Goal: Task Accomplishment & Management: Complete application form

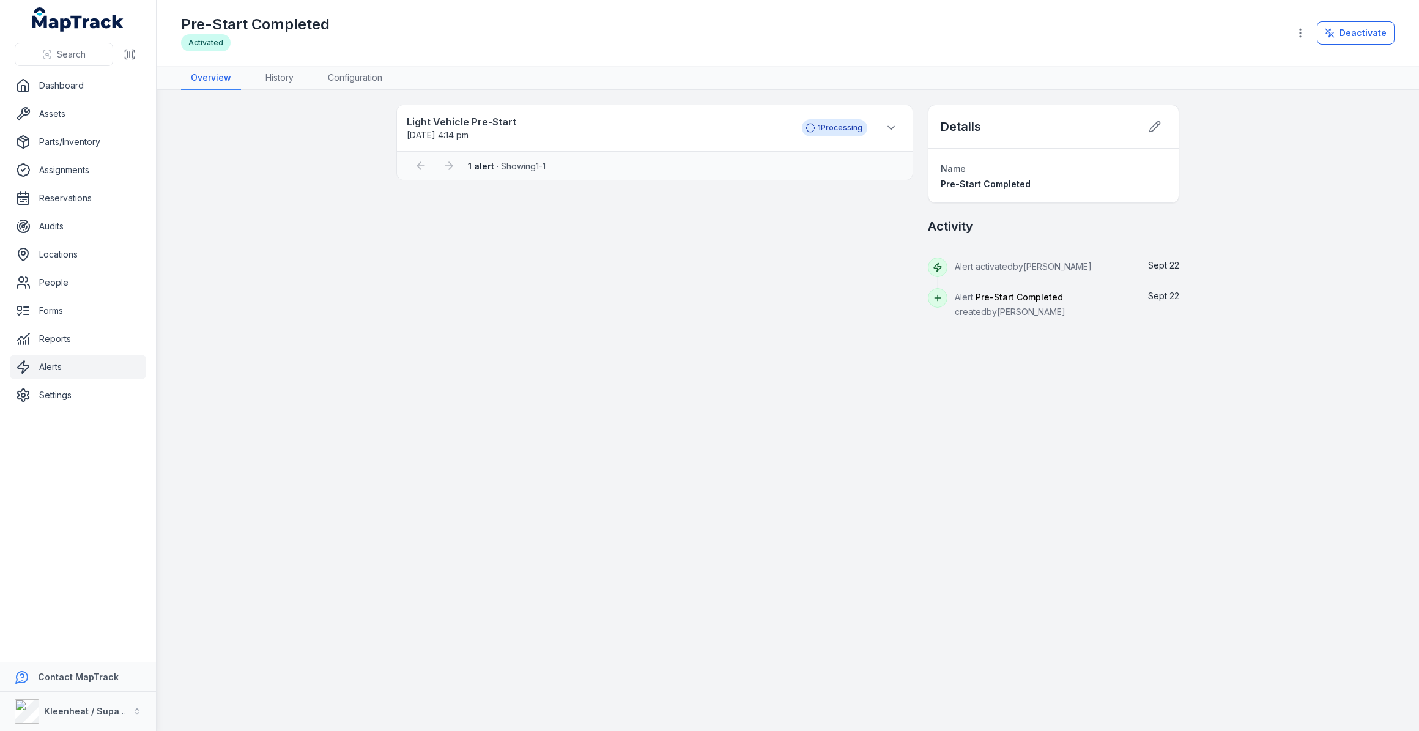
click at [59, 363] on link "Alerts" at bounding box center [78, 367] width 136 height 24
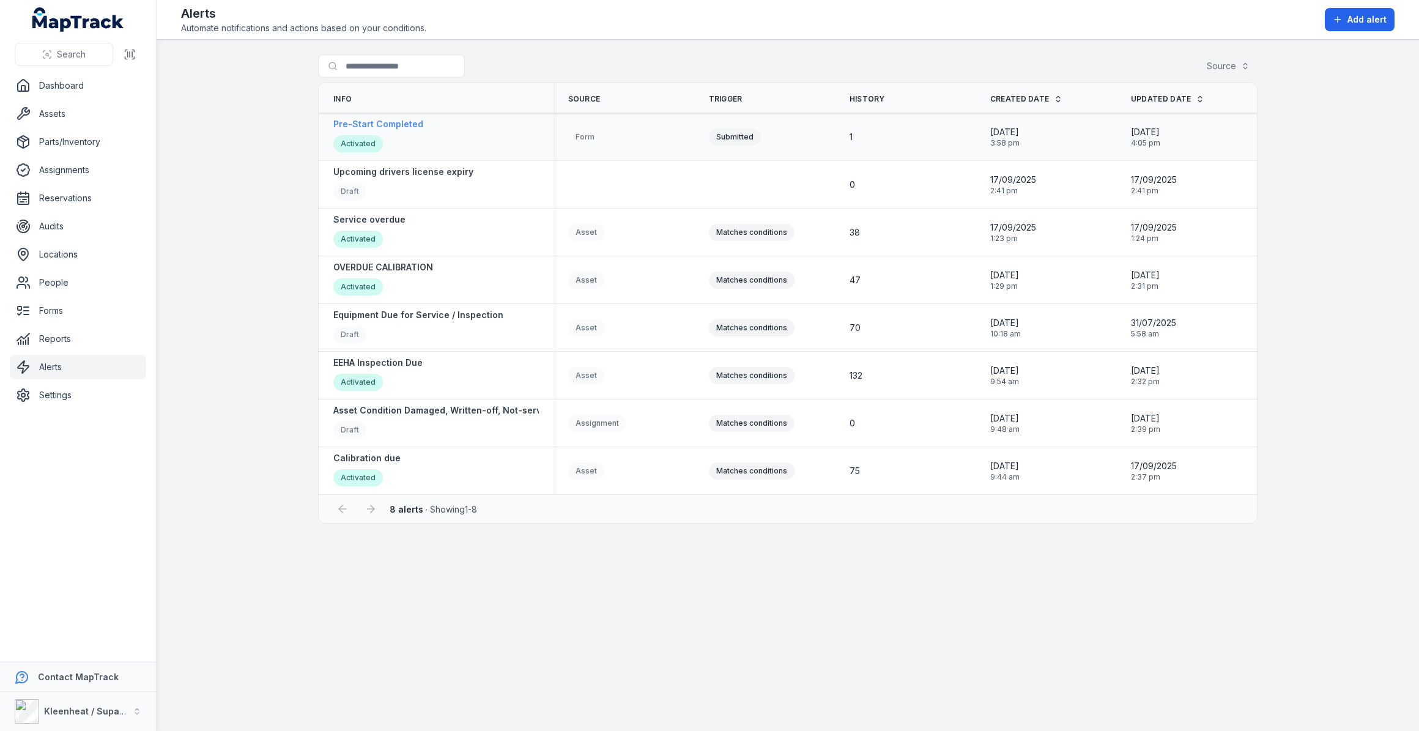
click at [396, 123] on strong "Pre-Start Completed" at bounding box center [378, 124] width 90 height 12
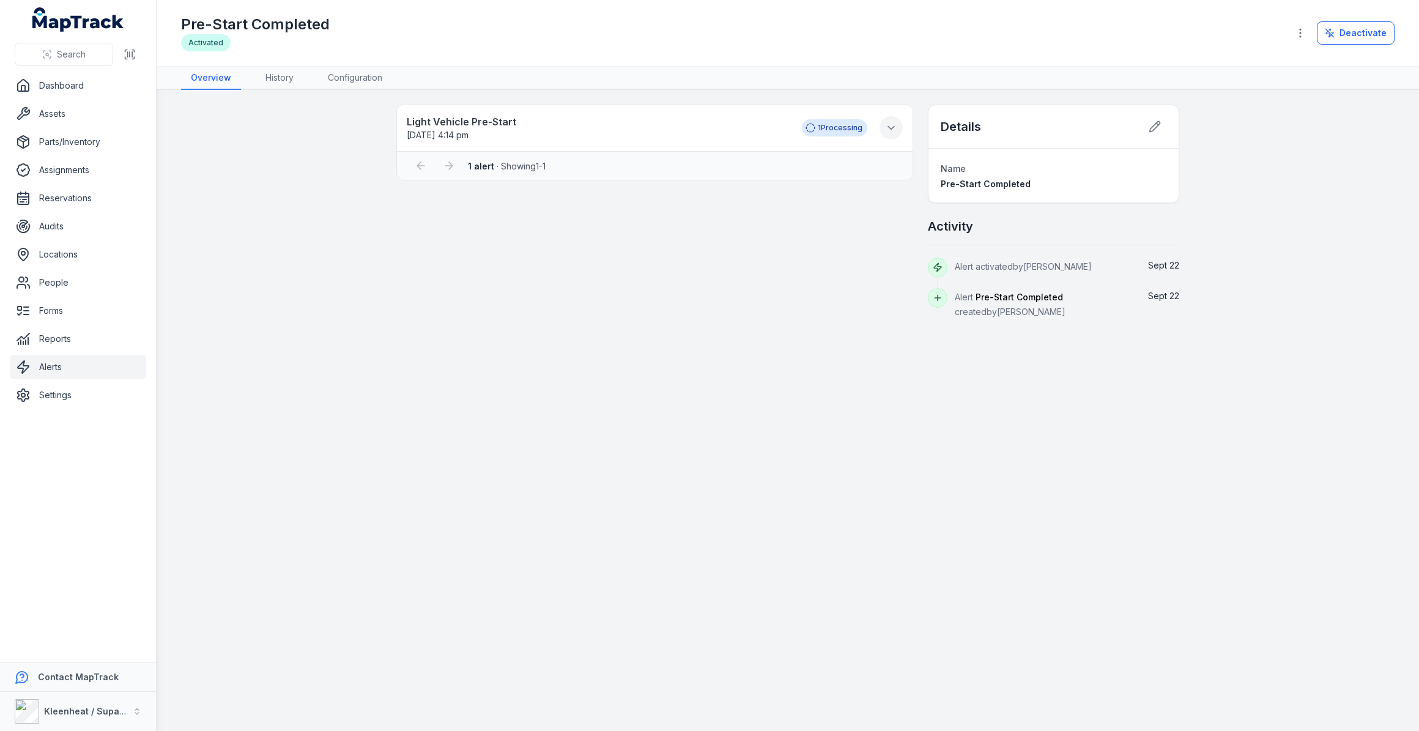
click at [893, 124] on icon at bounding box center [891, 128] width 12 height 12
click at [769, 272] on div "Light Vehicle Pre-Start [DATE] 4:14 pm 1 Processing 1 alert · Showing 1 - 1" at bounding box center [654, 212] width 517 height 214
click at [46, 111] on link "Assets" at bounding box center [78, 113] width 136 height 24
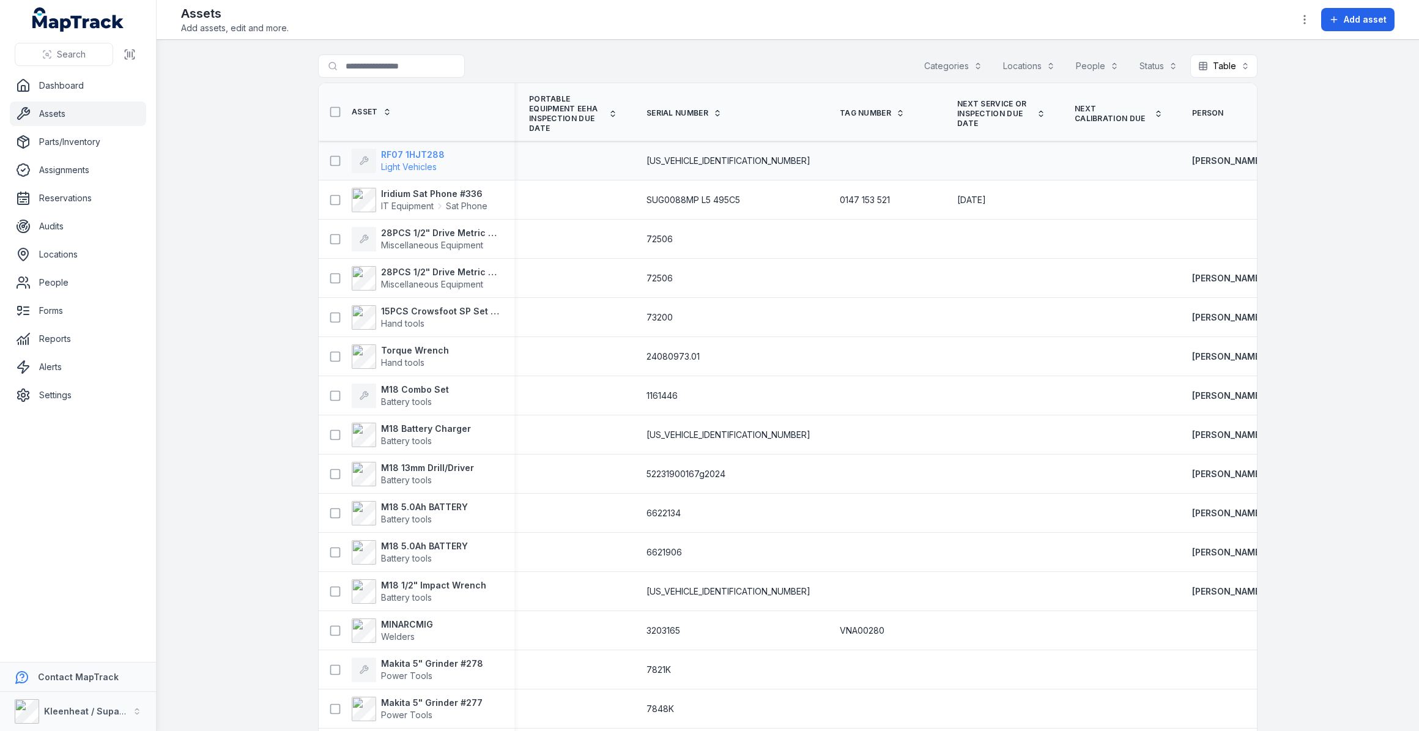
click at [408, 153] on strong "RF07 1HJT288" at bounding box center [413, 155] width 64 height 12
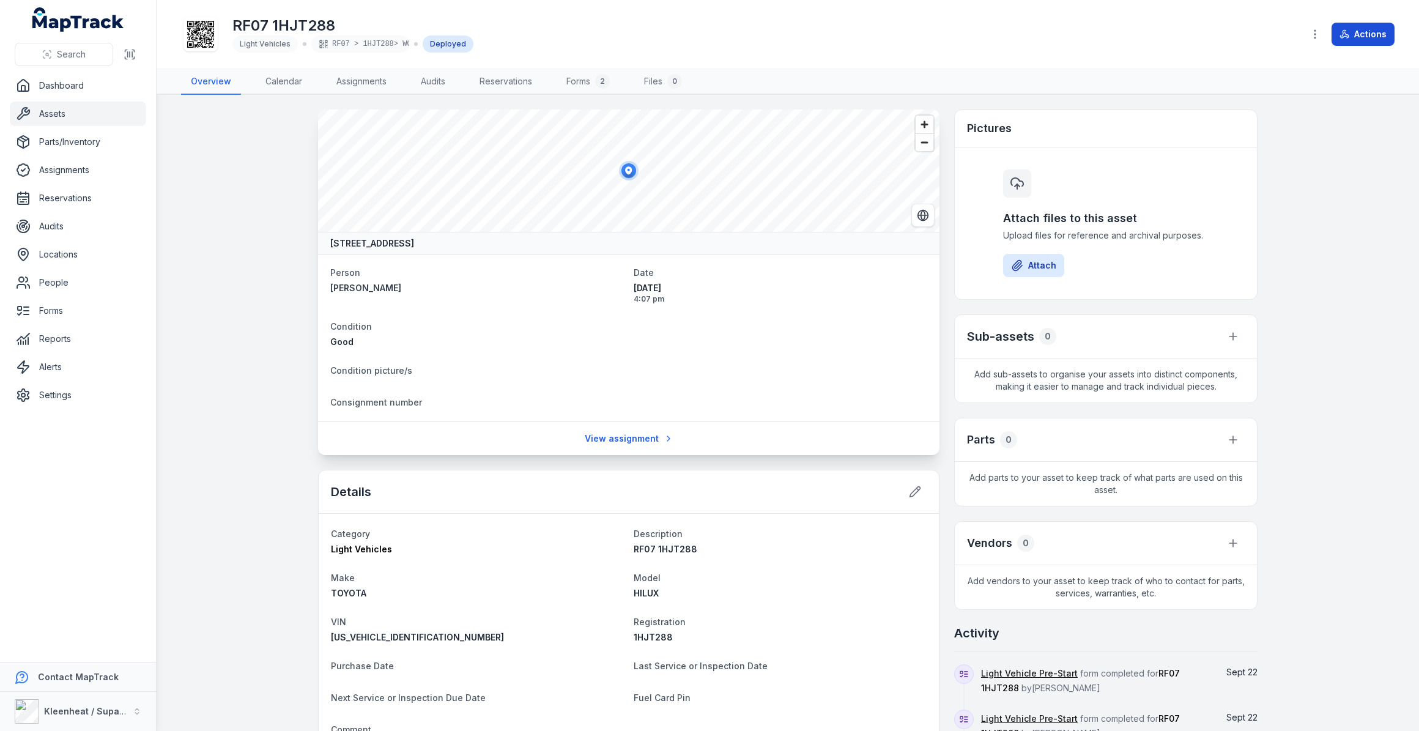
click at [1346, 35] on icon at bounding box center [1344, 34] width 10 height 10
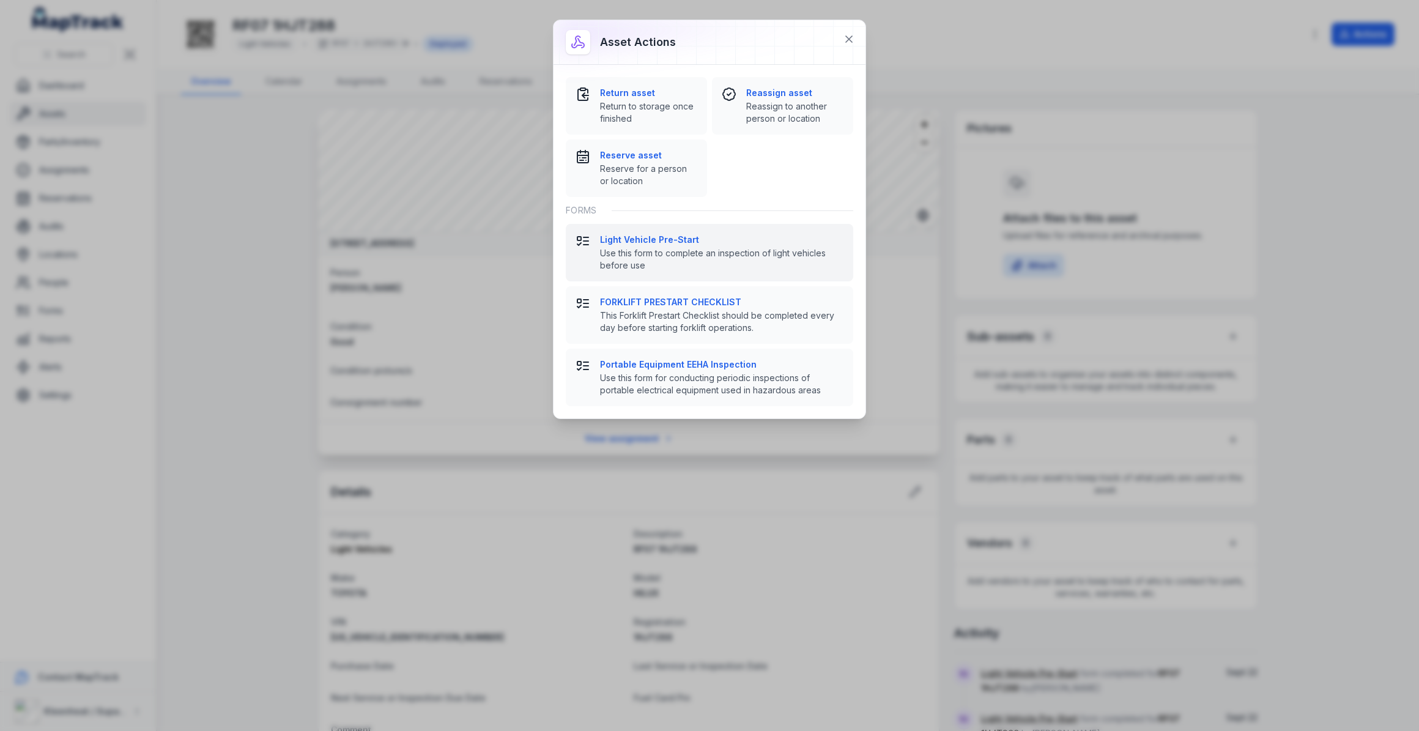
click at [634, 239] on strong "Light Vehicle Pre-Start" at bounding box center [721, 240] width 243 height 12
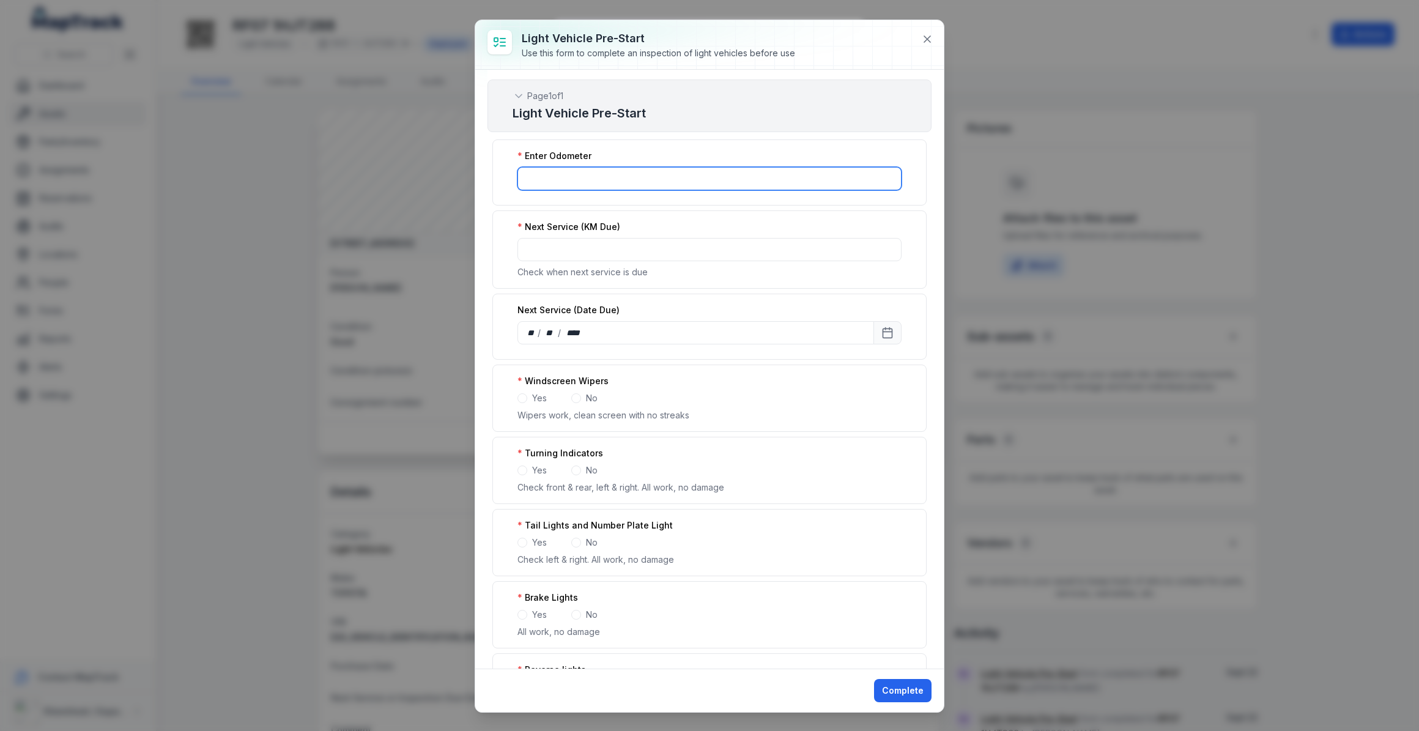
click at [624, 181] on input ":r2e8:-form-item-label" at bounding box center [709, 178] width 384 height 23
type input "***"
click at [524, 399] on span at bounding box center [522, 398] width 10 height 10
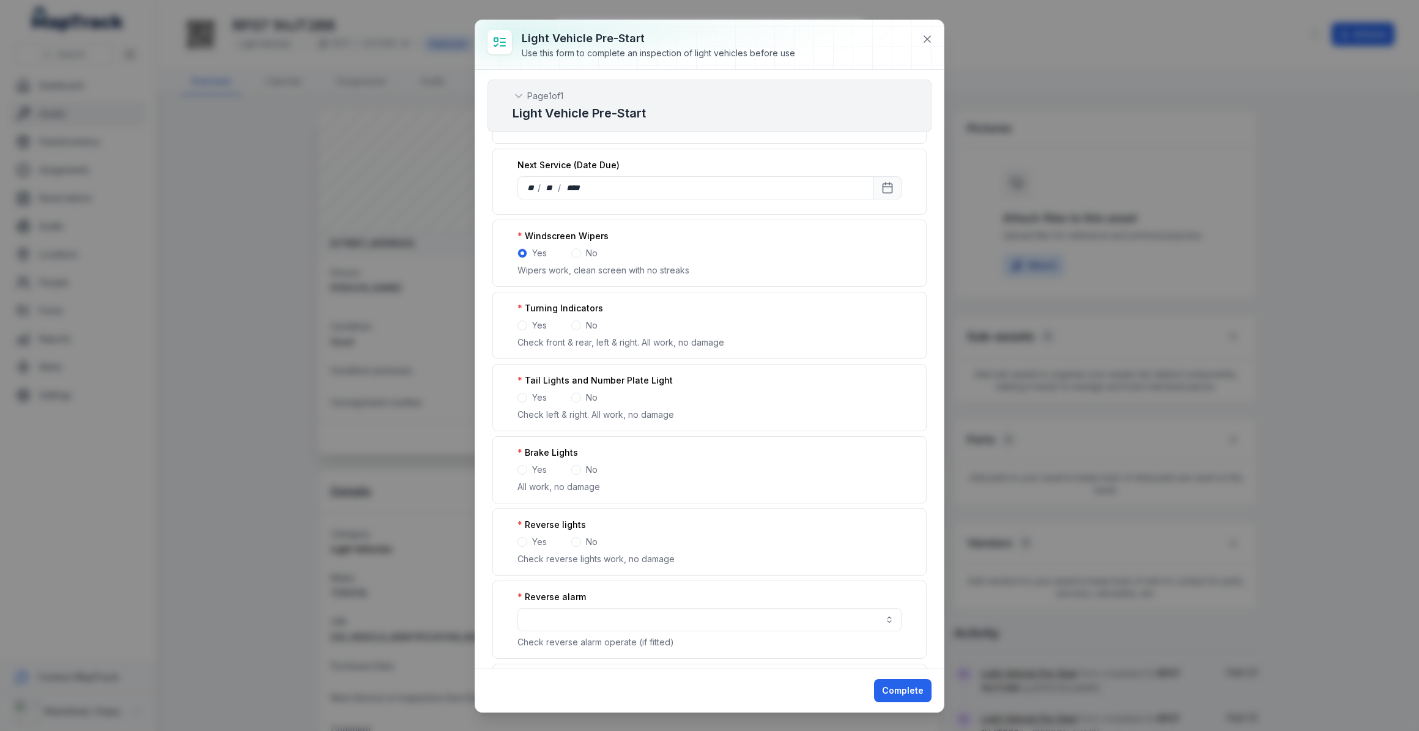
scroll to position [222, 0]
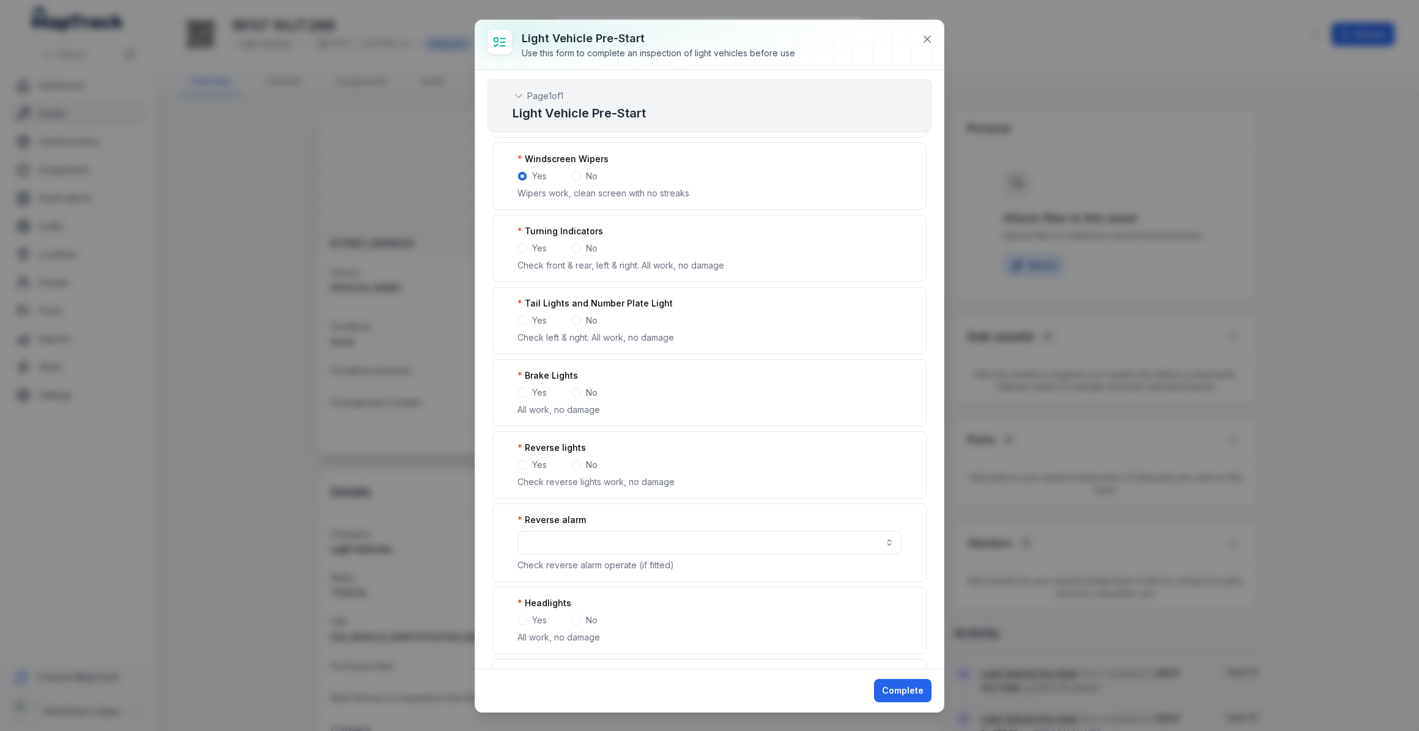
click at [523, 253] on div "Turning Indicators Yes No Check front & rear, left & right. All work, no damage" at bounding box center [709, 248] width 434 height 67
click at [524, 248] on span at bounding box center [522, 248] width 10 height 10
click at [526, 320] on div "Yes" at bounding box center [531, 320] width 29 height 12
click at [523, 322] on span at bounding box center [522, 321] width 10 height 10
click at [525, 391] on span at bounding box center [522, 393] width 10 height 10
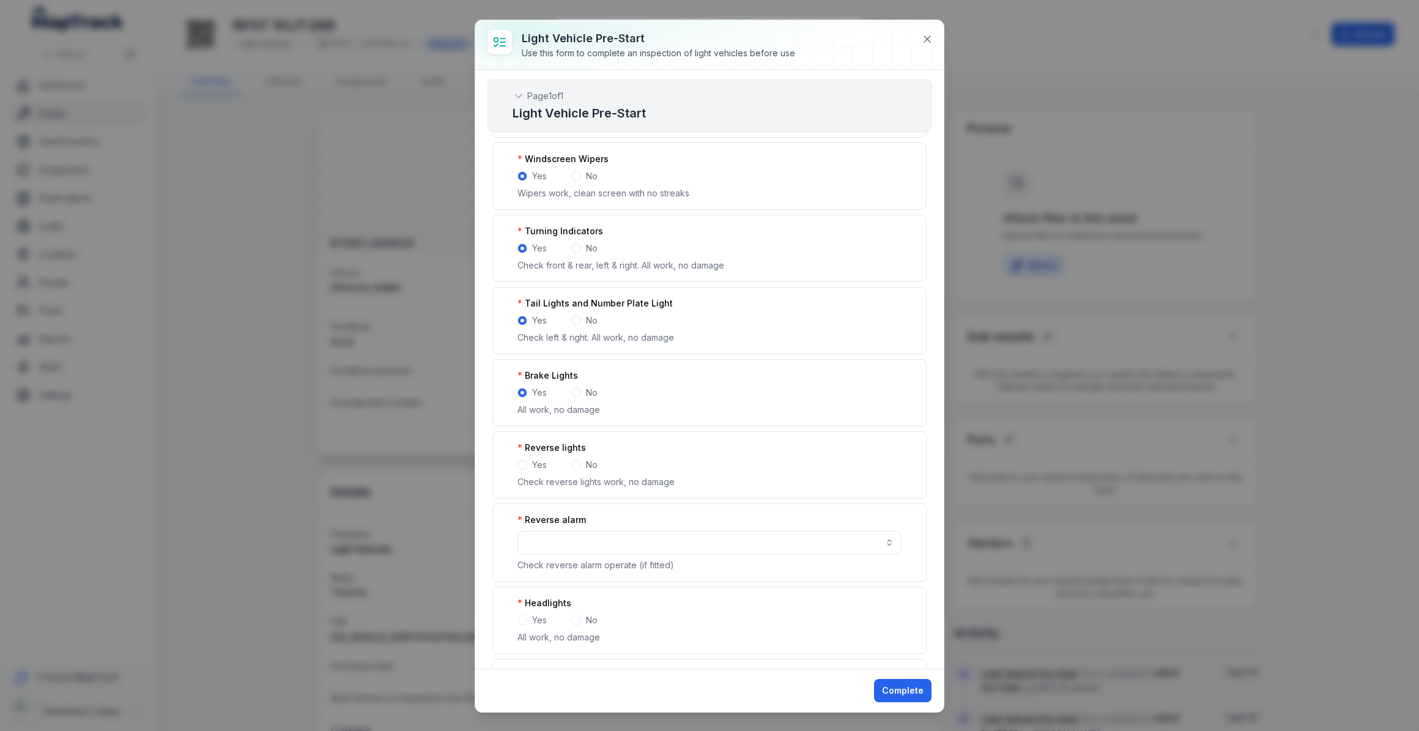
click at [523, 460] on span at bounding box center [522, 465] width 10 height 10
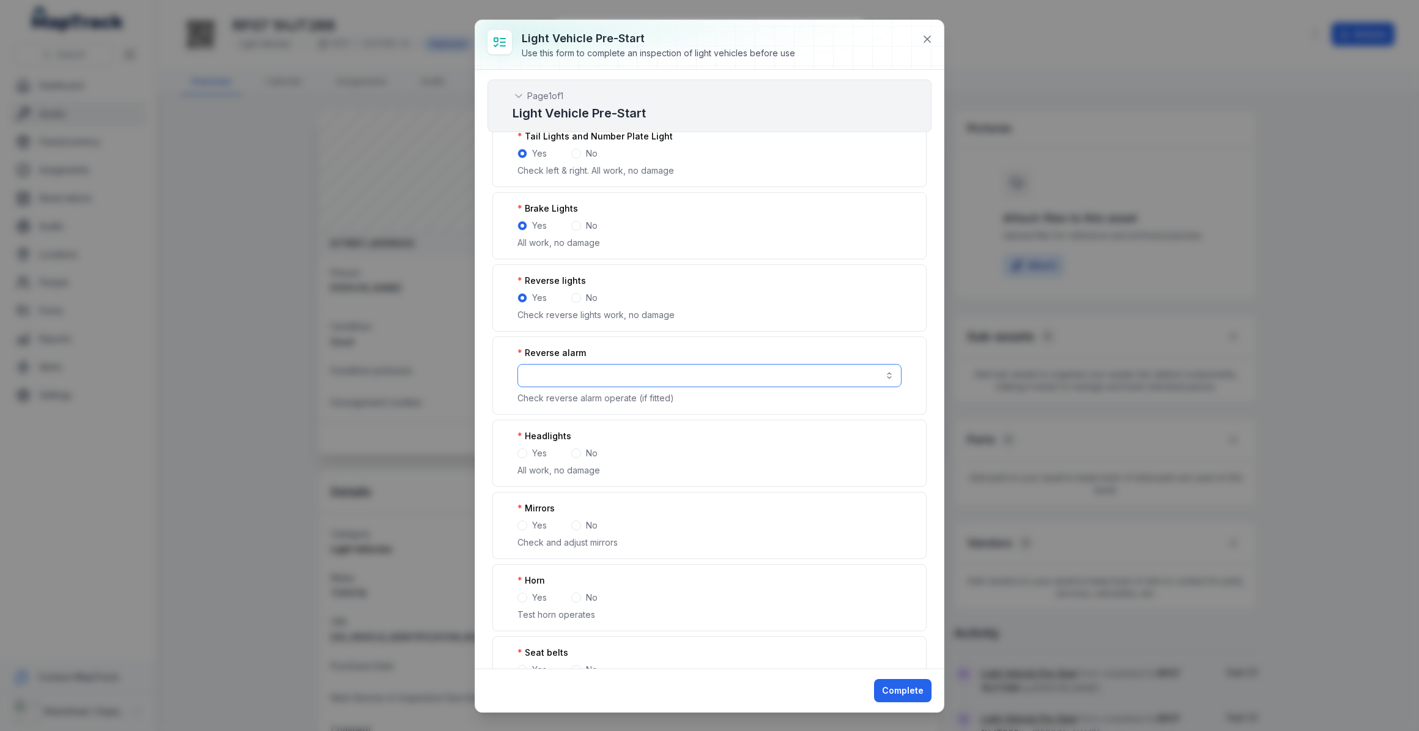
click at [586, 379] on button "button" at bounding box center [709, 375] width 384 height 23
click at [554, 427] on div "No" at bounding box center [705, 427] width 350 height 12
click at [521, 448] on span at bounding box center [522, 453] width 10 height 10
click at [523, 524] on span at bounding box center [522, 525] width 10 height 10
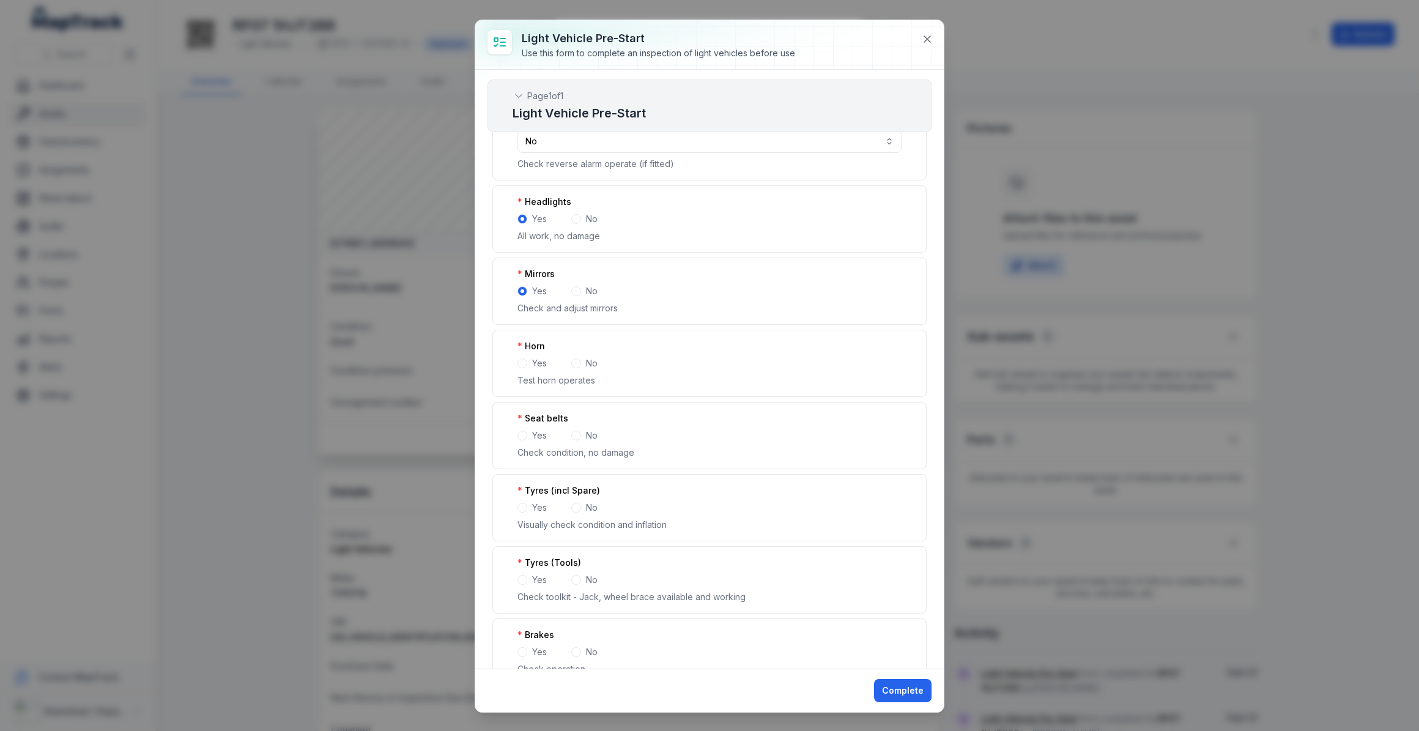
scroll to position [666, 0]
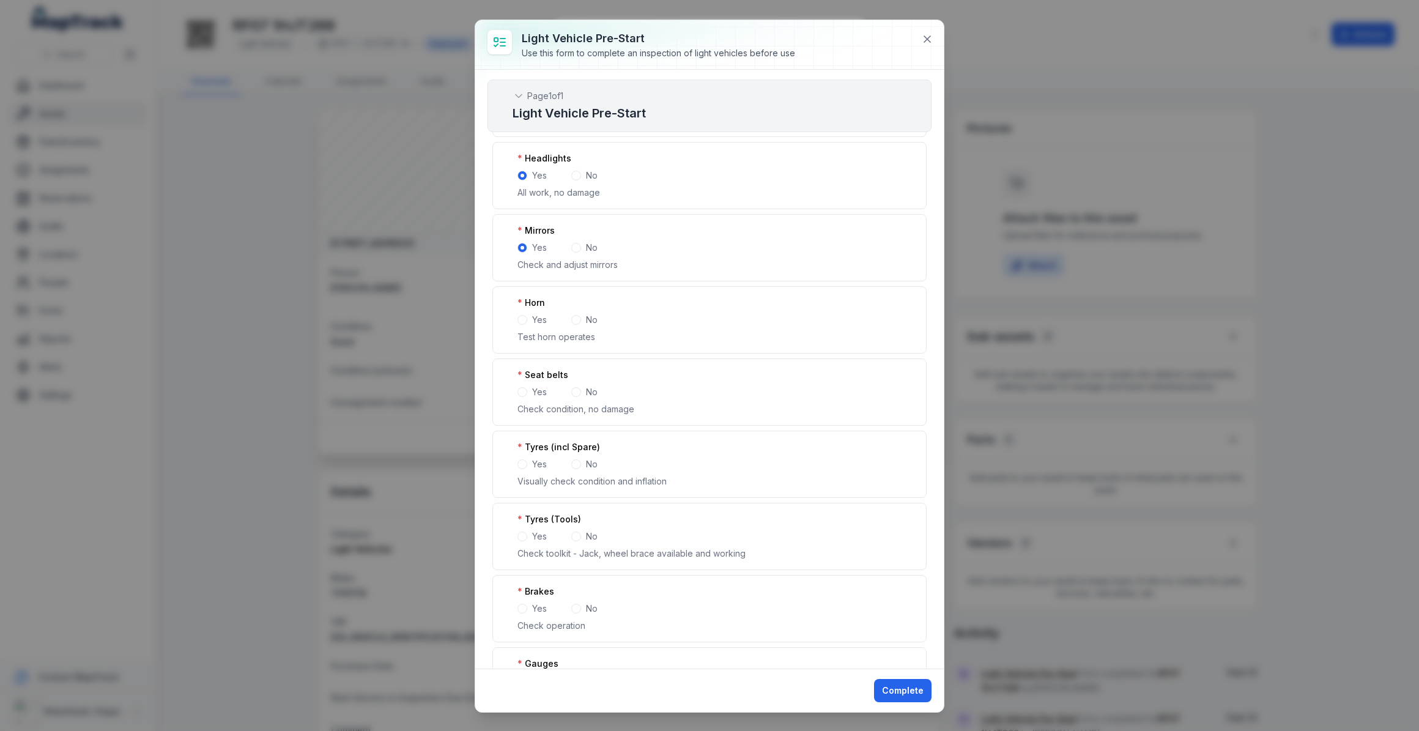
click at [525, 318] on span at bounding box center [522, 320] width 10 height 10
click at [522, 388] on span at bounding box center [522, 392] width 10 height 10
click at [525, 459] on span at bounding box center [522, 464] width 10 height 10
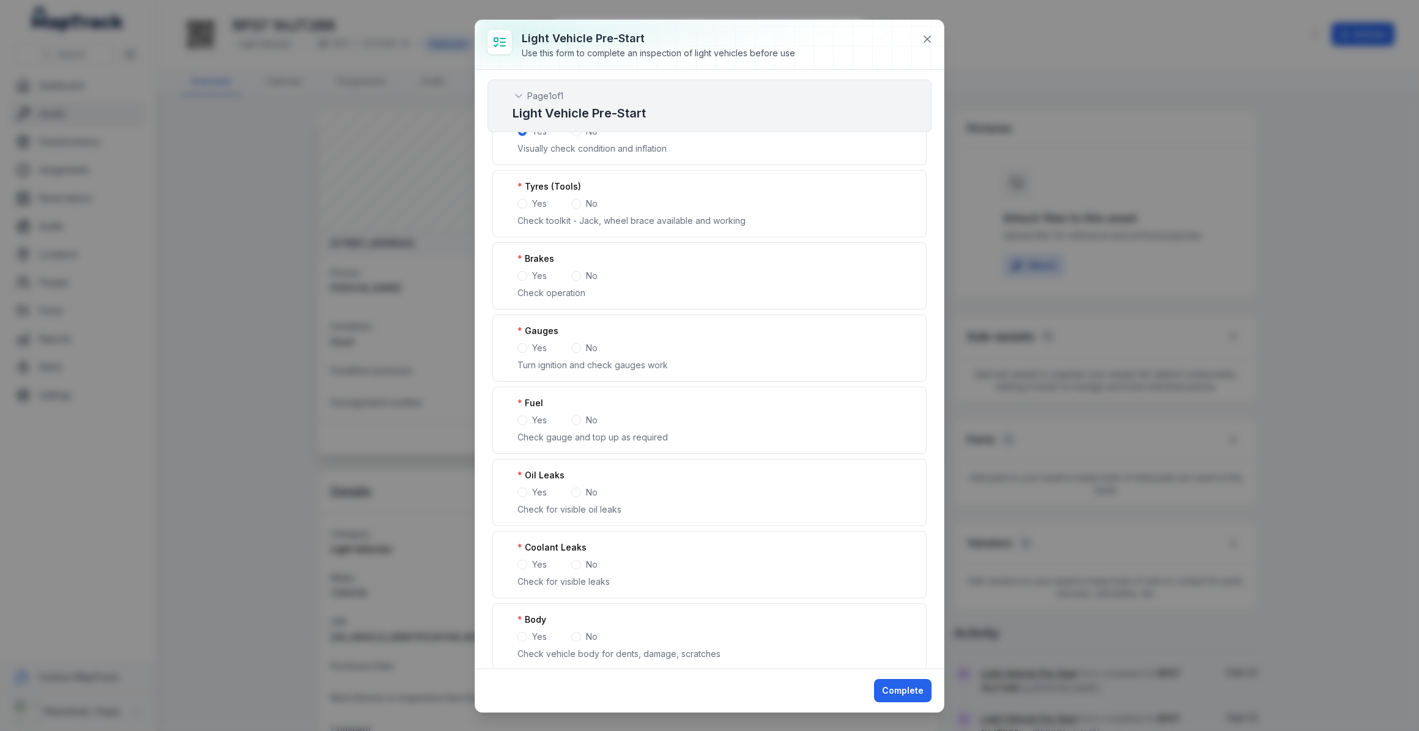
scroll to position [1000, 0]
click at [520, 197] on span at bounding box center [522, 202] width 10 height 10
click at [520, 271] on span at bounding box center [522, 275] width 10 height 10
click at [523, 343] on span at bounding box center [522, 347] width 10 height 10
click at [525, 414] on span at bounding box center [522, 419] width 10 height 10
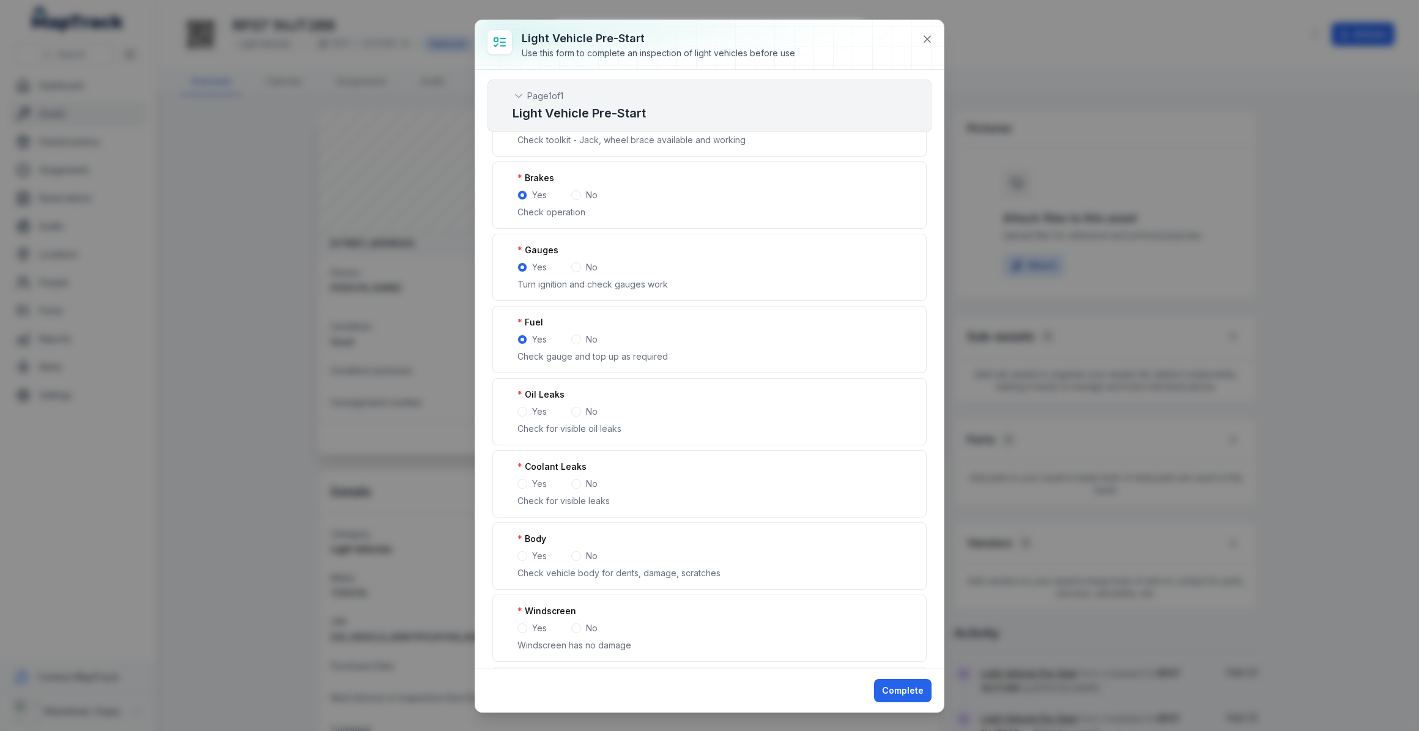
scroll to position [1278, 0]
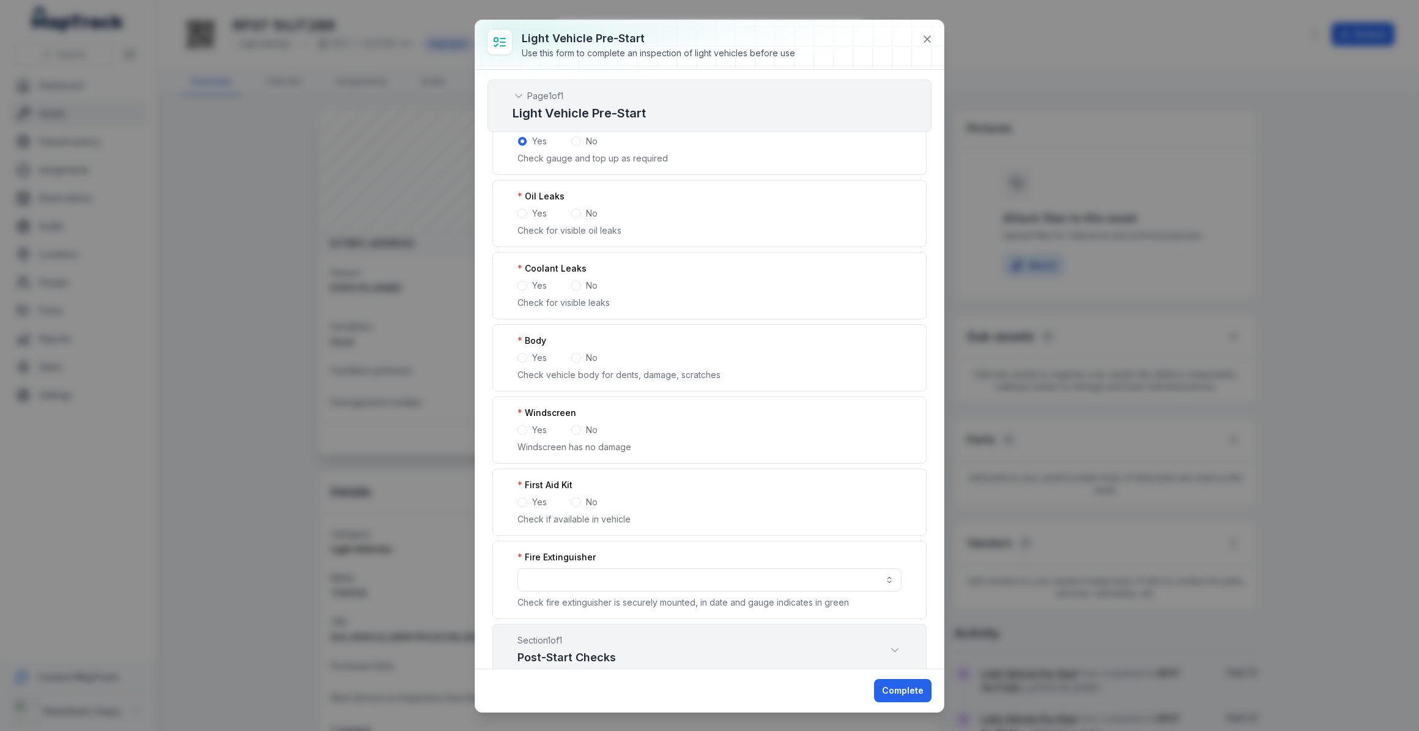
click at [523, 210] on span at bounding box center [522, 214] width 10 height 10
click at [522, 281] on span at bounding box center [522, 286] width 10 height 10
click at [520, 355] on span at bounding box center [522, 358] width 10 height 10
click at [522, 432] on div "Windscreen Yes No Windscreen has no damage" at bounding box center [709, 429] width 434 height 67
click at [523, 430] on span at bounding box center [522, 430] width 10 height 10
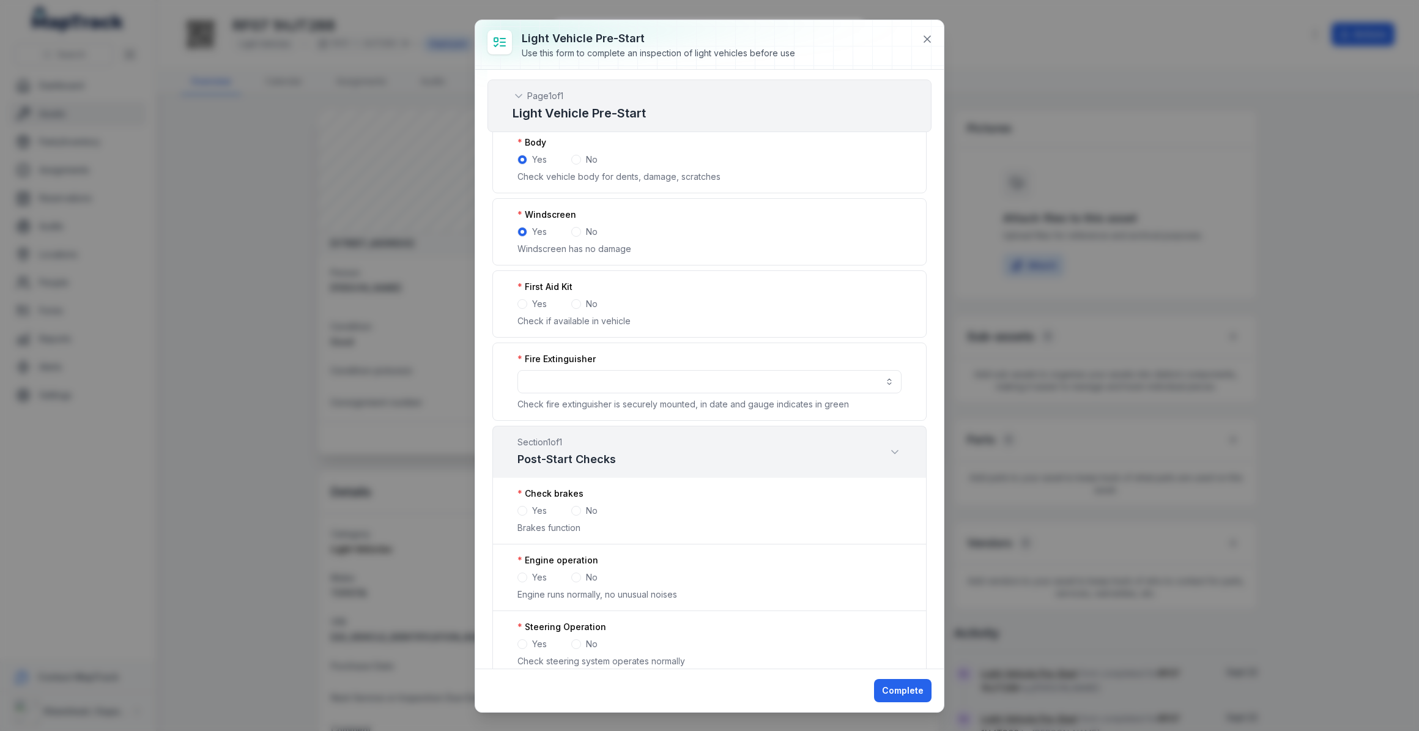
scroll to position [1500, 0]
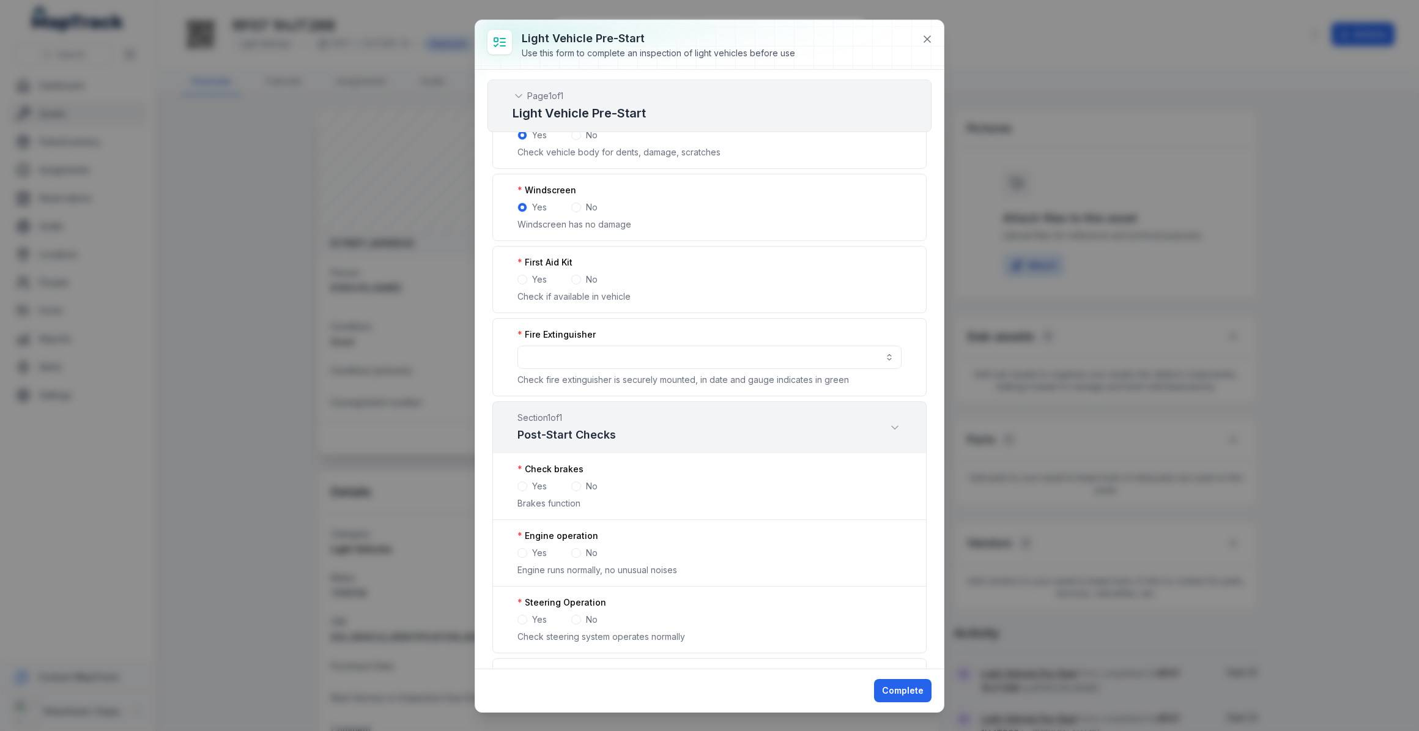
click at [521, 275] on span at bounding box center [522, 280] width 10 height 10
click at [539, 353] on button "button" at bounding box center [709, 356] width 384 height 23
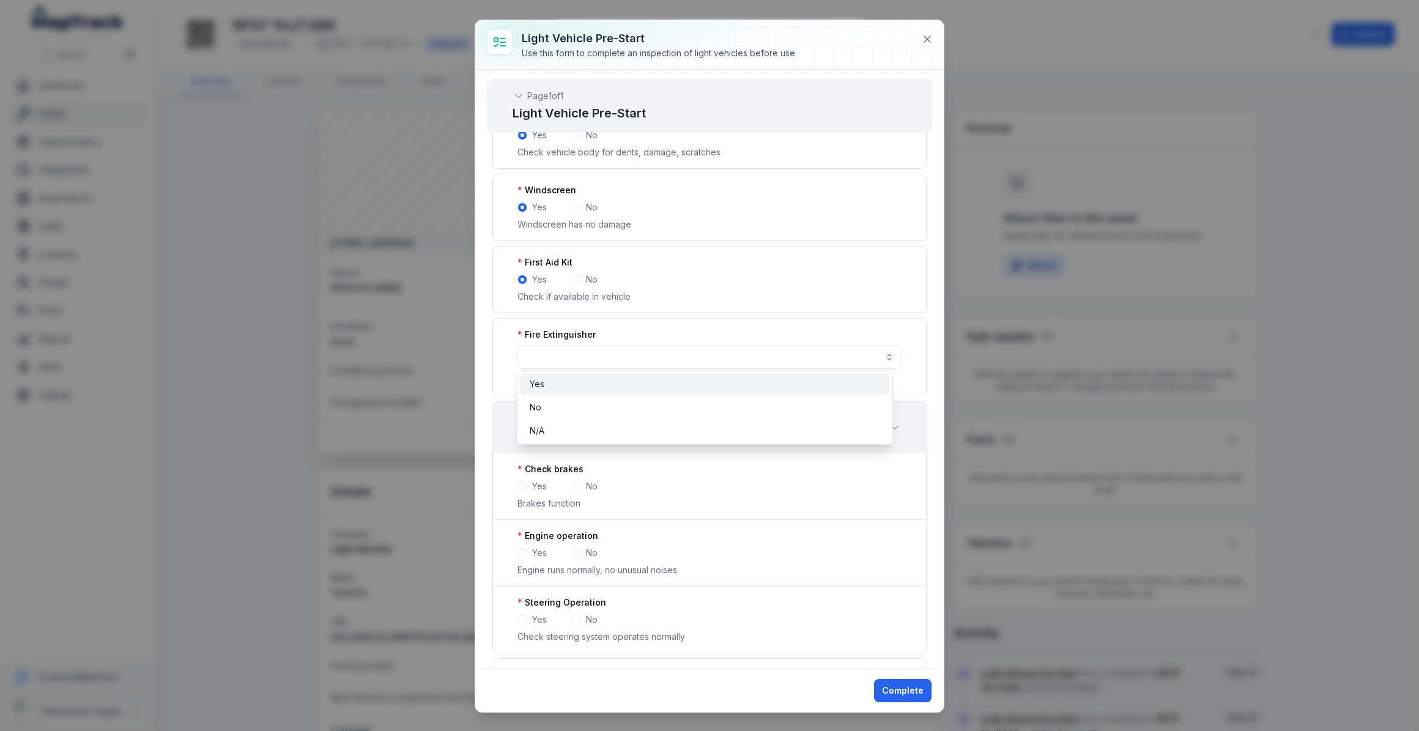
click at [532, 388] on span "Yes" at bounding box center [537, 384] width 15 height 12
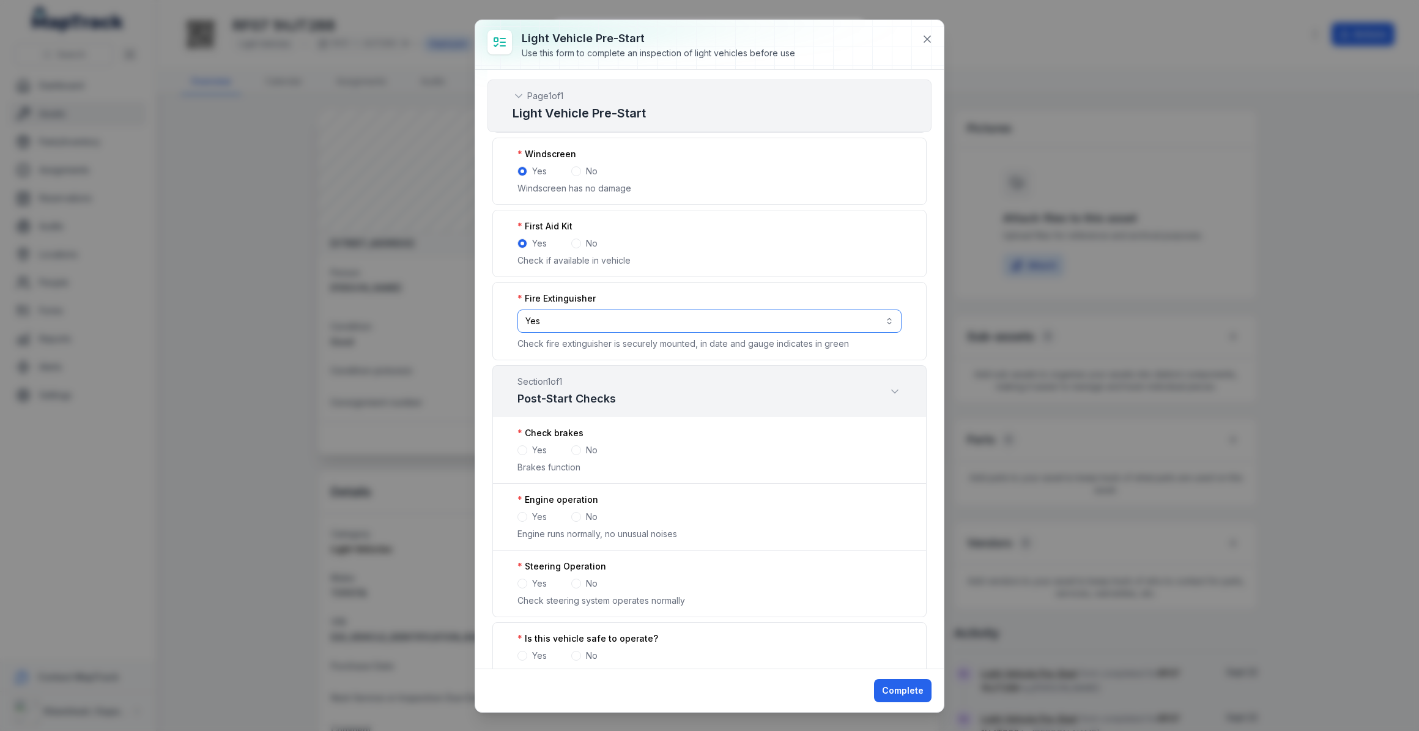
scroll to position [1667, 0]
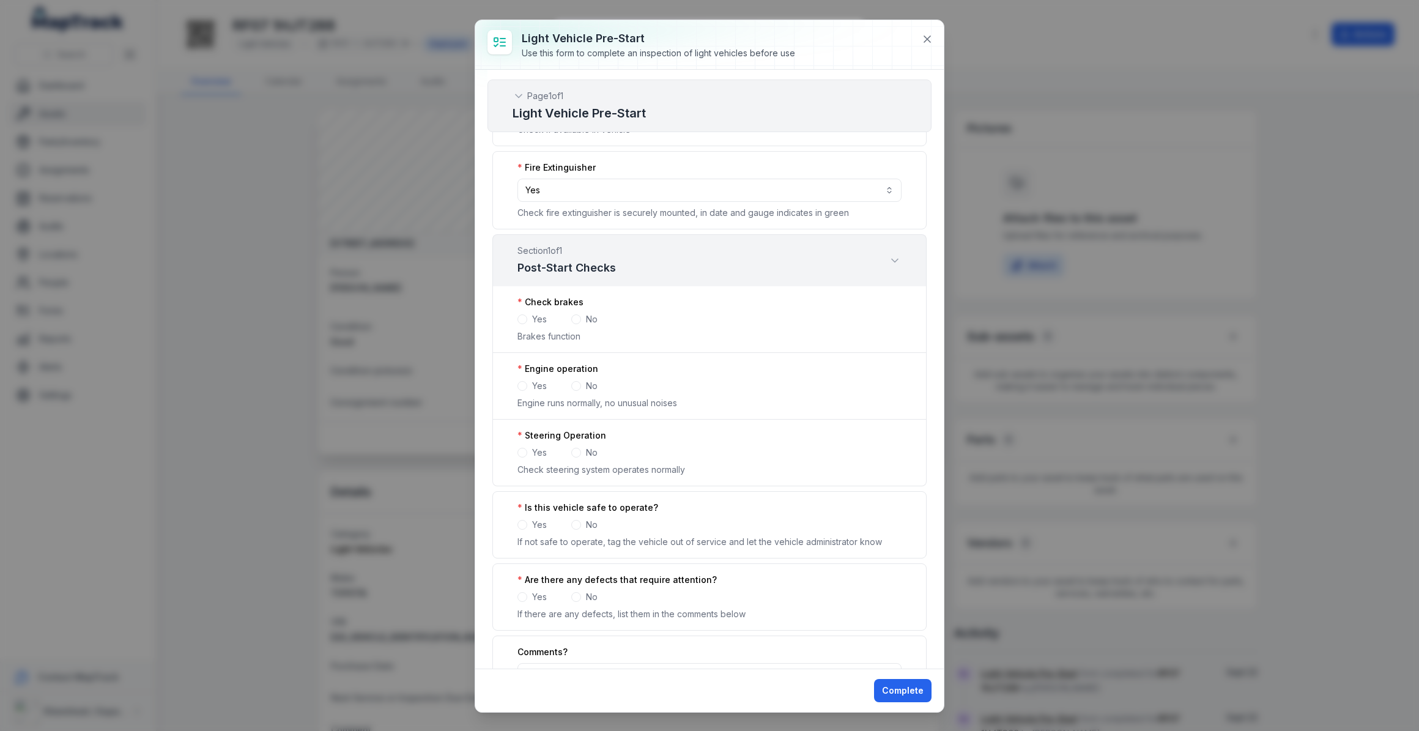
click at [575, 314] on span at bounding box center [576, 319] width 10 height 10
click at [522, 315] on span at bounding box center [522, 319] width 10 height 10
click at [521, 381] on span at bounding box center [522, 386] width 10 height 10
click at [525, 448] on span at bounding box center [522, 453] width 10 height 10
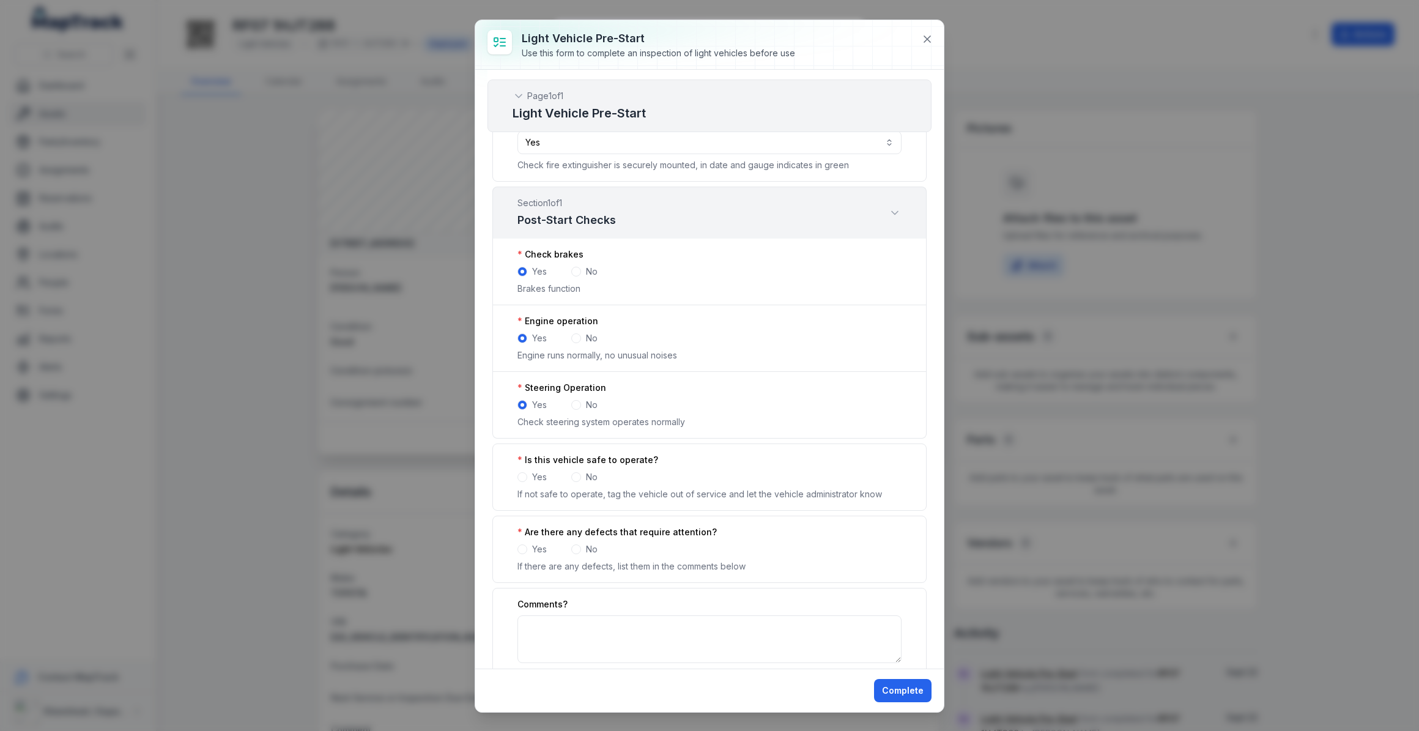
scroll to position [1840, 0]
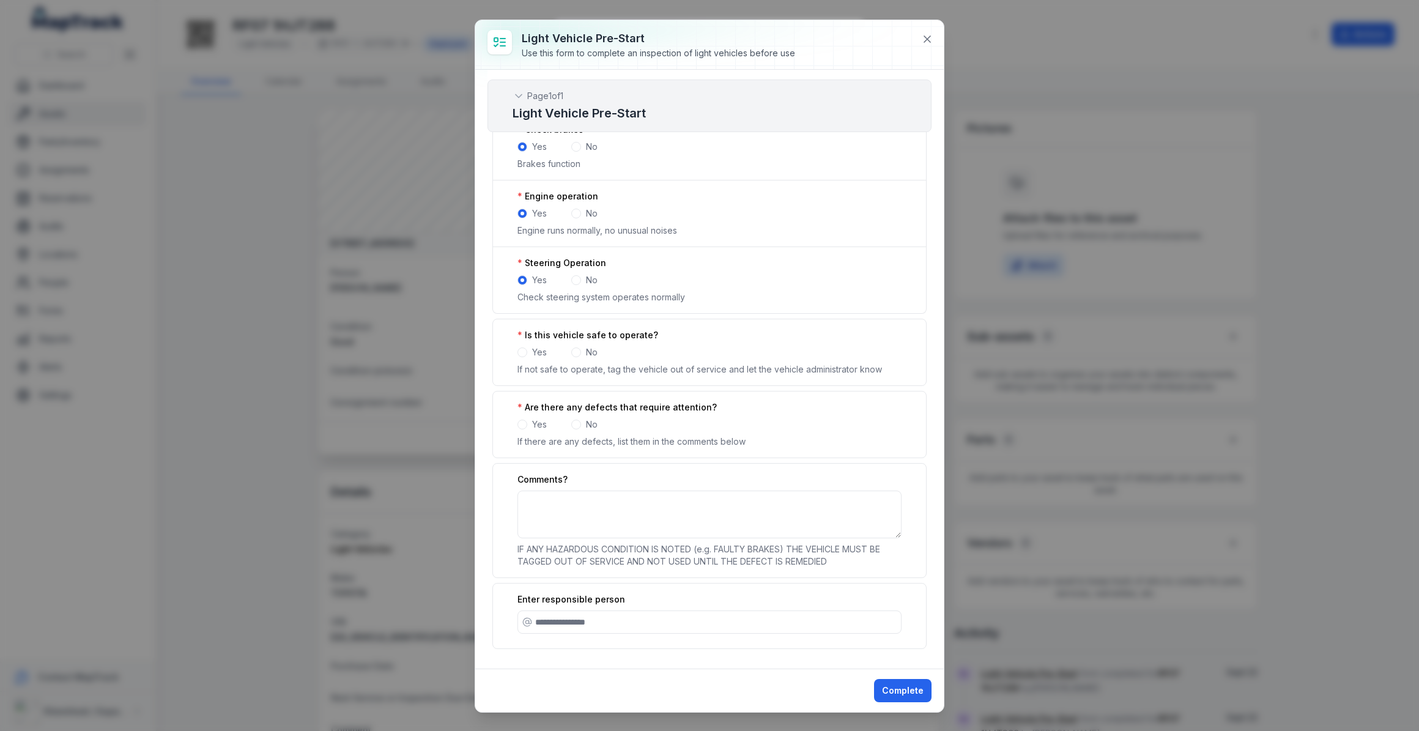
click at [578, 347] on span at bounding box center [576, 352] width 10 height 10
click at [523, 419] on span at bounding box center [522, 424] width 10 height 10
click at [566, 499] on textarea ":r2la:-form-item-label" at bounding box center [709, 514] width 384 height 48
type textarea "******"
click at [892, 689] on button "Complete" at bounding box center [902, 690] width 57 height 23
